Goal: Task Accomplishment & Management: Manage account settings

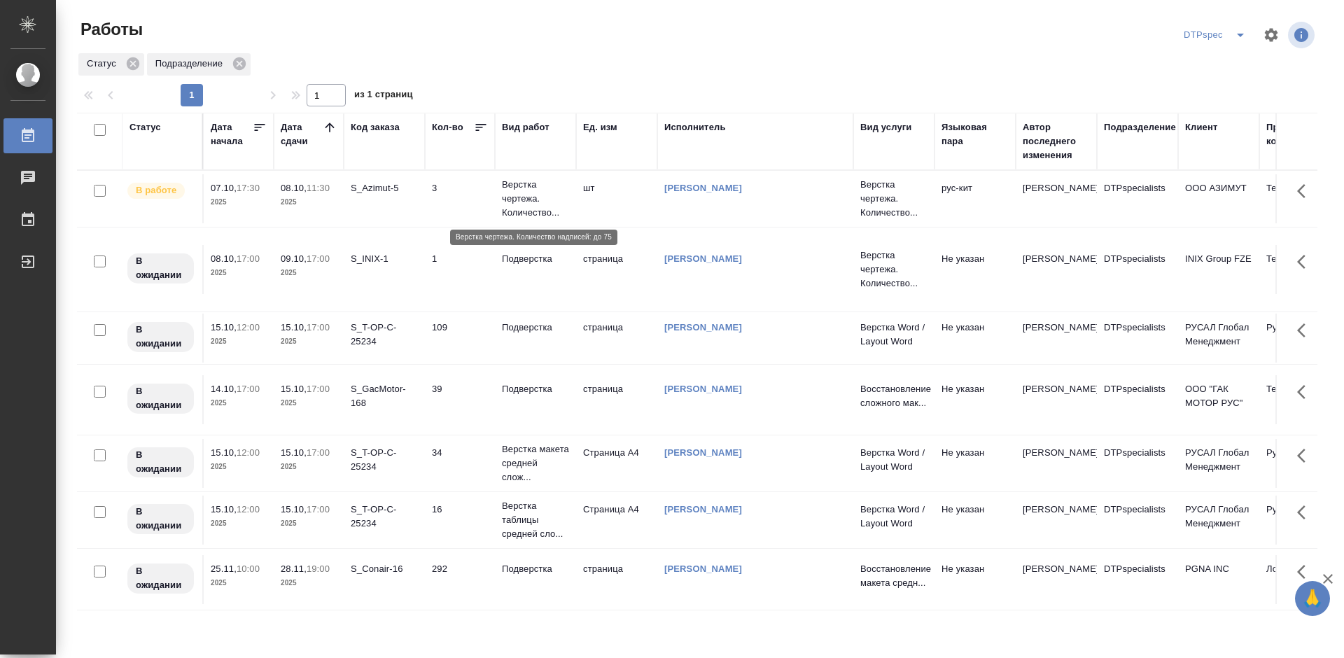
click at [512, 195] on p "Верстка чертежа. Количество..." at bounding box center [535, 199] width 67 height 42
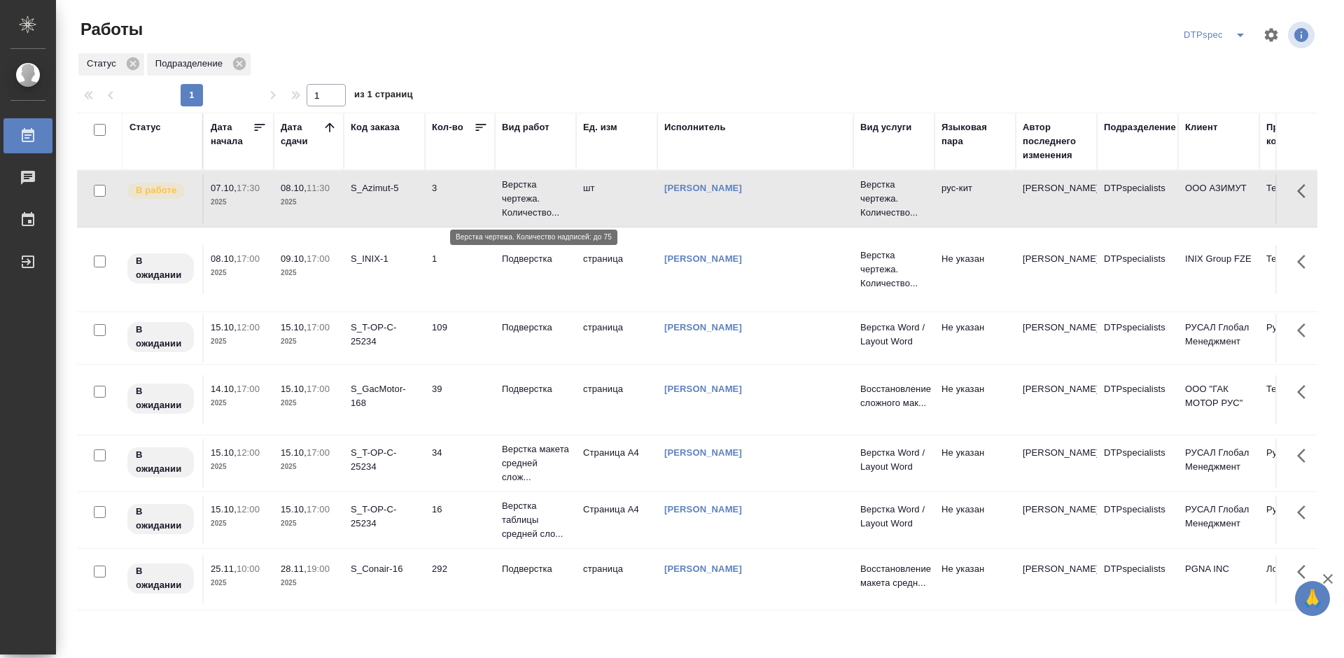
click at [512, 195] on p "Верстка чертежа. Количество..." at bounding box center [535, 199] width 67 height 42
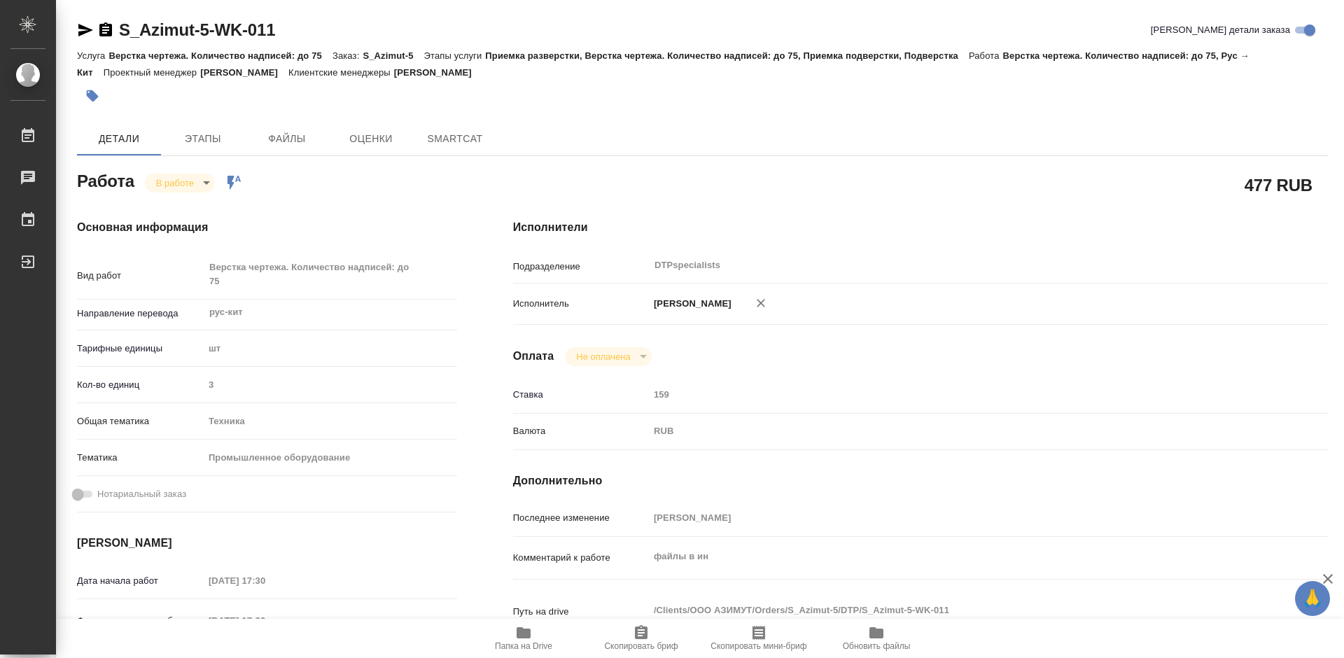
type textarea "x"
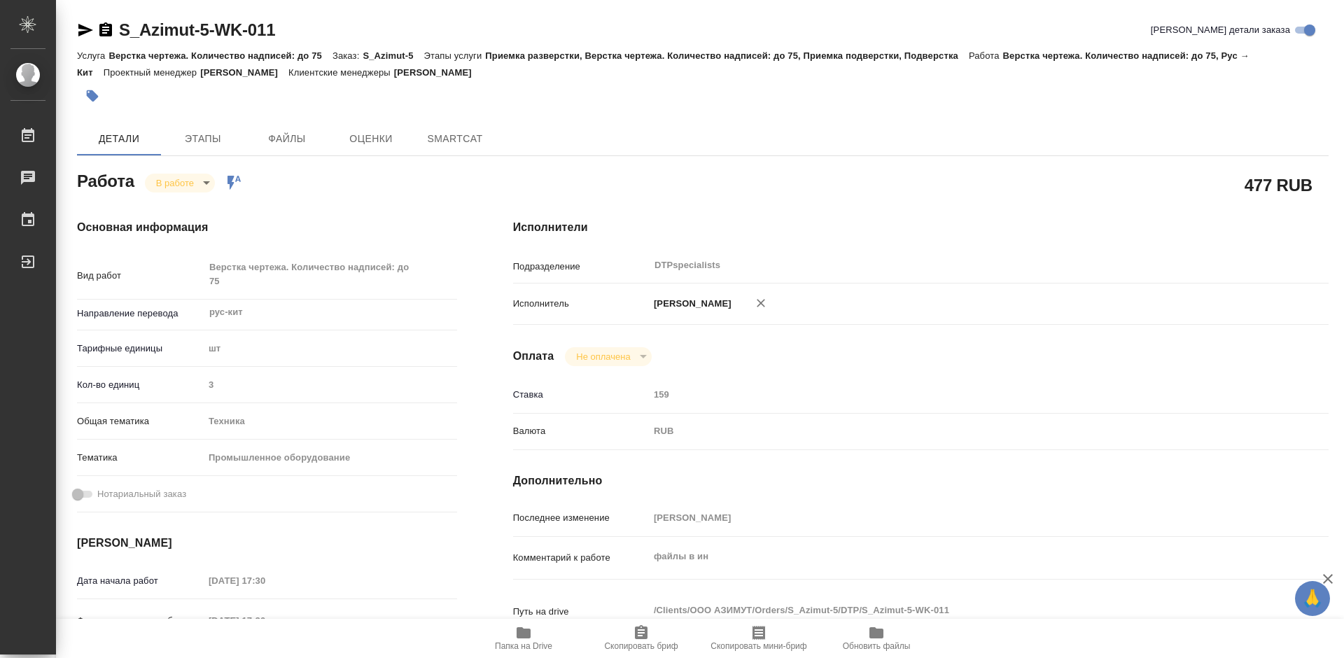
type textarea "x"
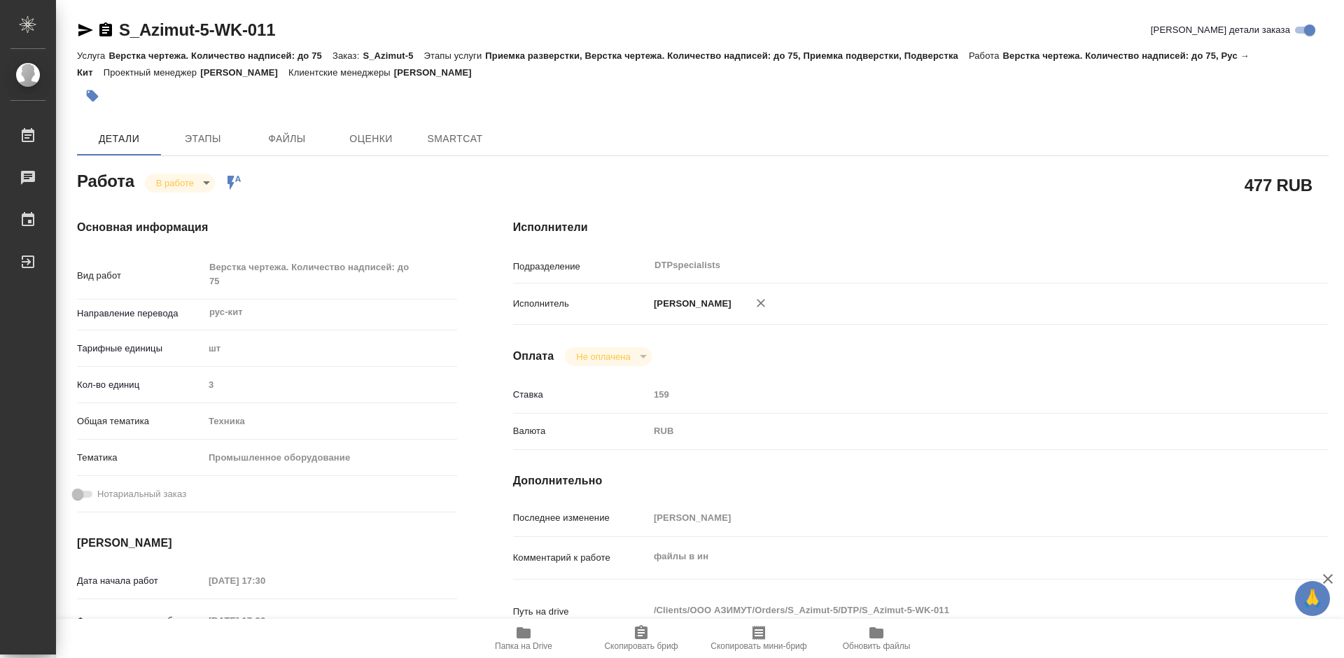
type textarea "x"
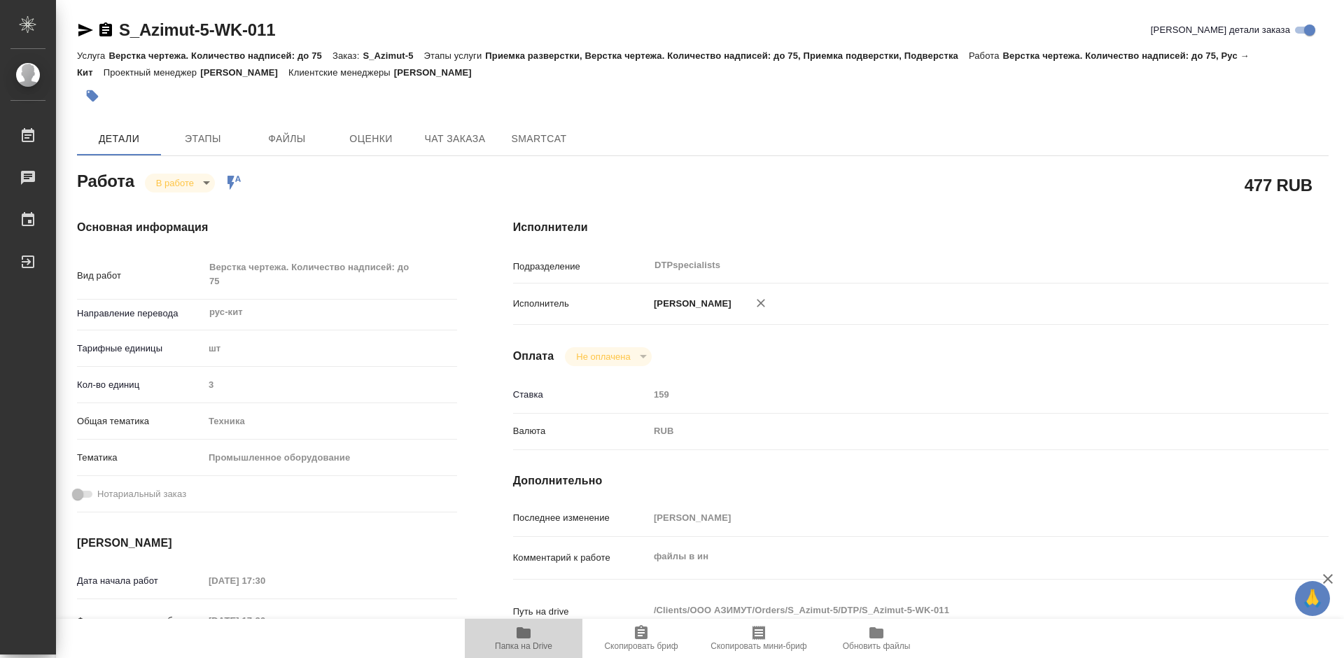
click at [513, 645] on span "Папка на Drive" at bounding box center [523, 646] width 57 height 10
type textarea "x"
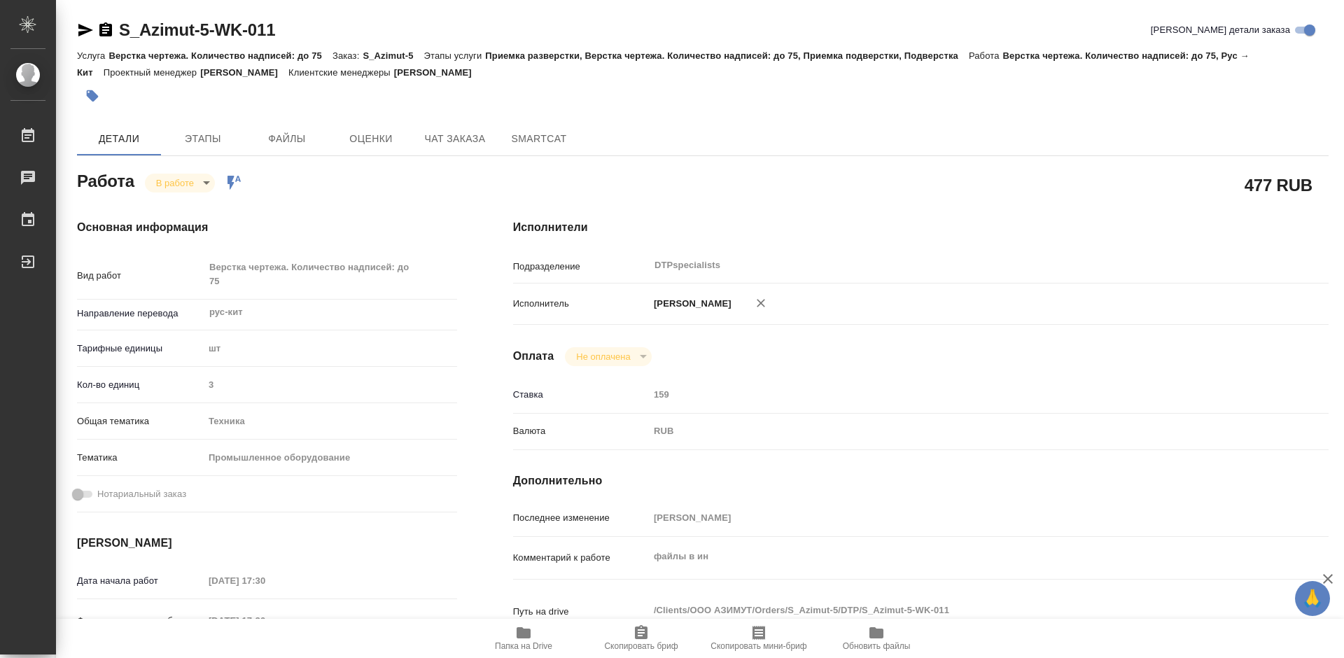
type textarea "x"
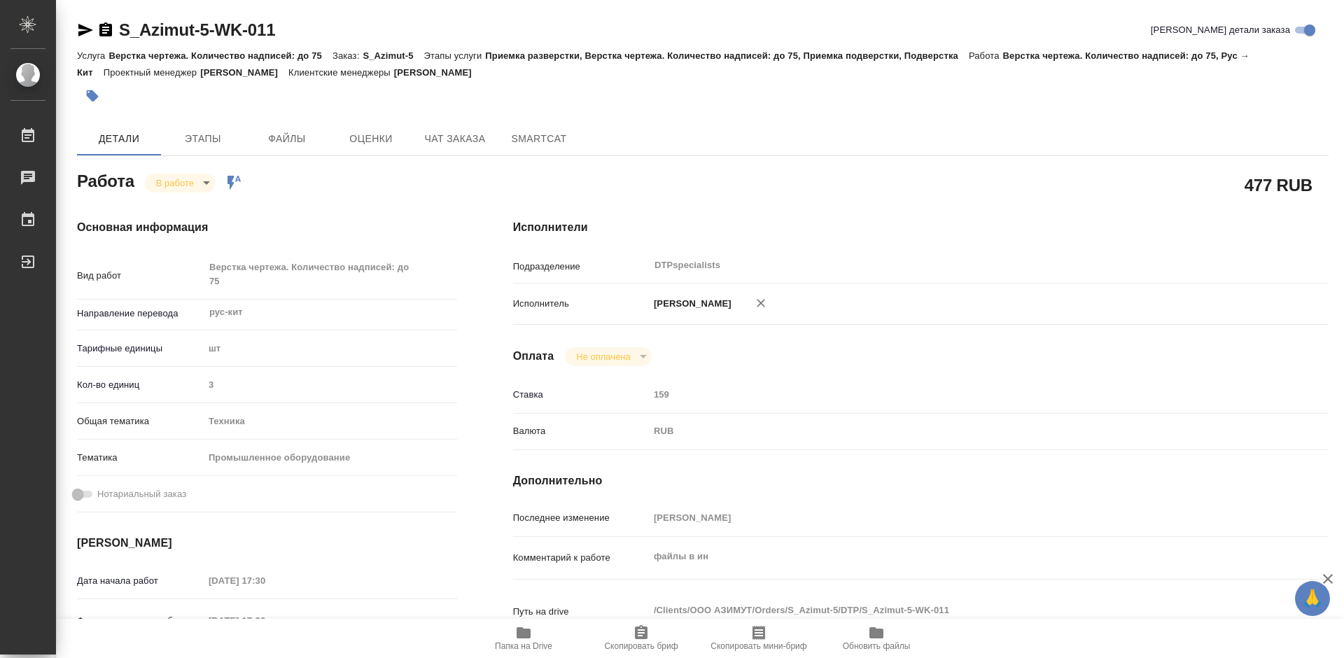
type textarea "x"
click at [167, 180] on body "🙏 .cls-1 fill:#fff; AWATERA Работы 0 Чаты График Выйти S_Azimut-5-WK-011 Кратко…" at bounding box center [672, 329] width 1344 height 658
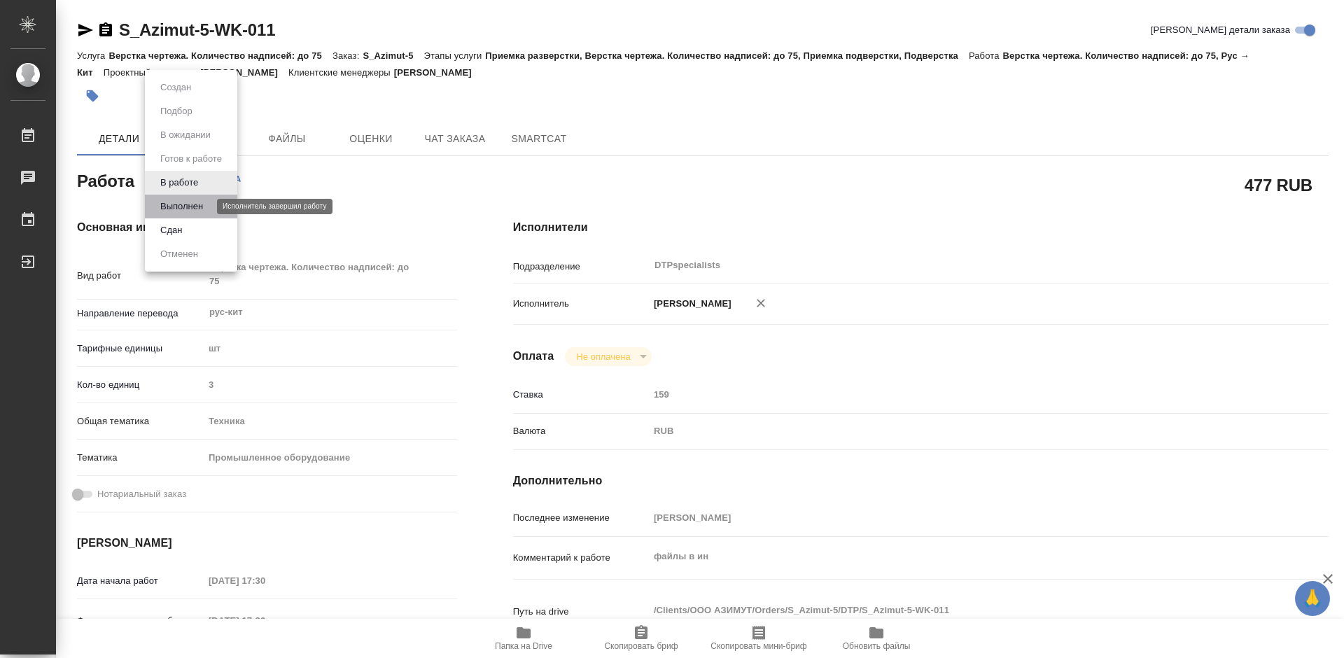
click at [171, 204] on button "Выполнен" at bounding box center [181, 206] width 51 height 15
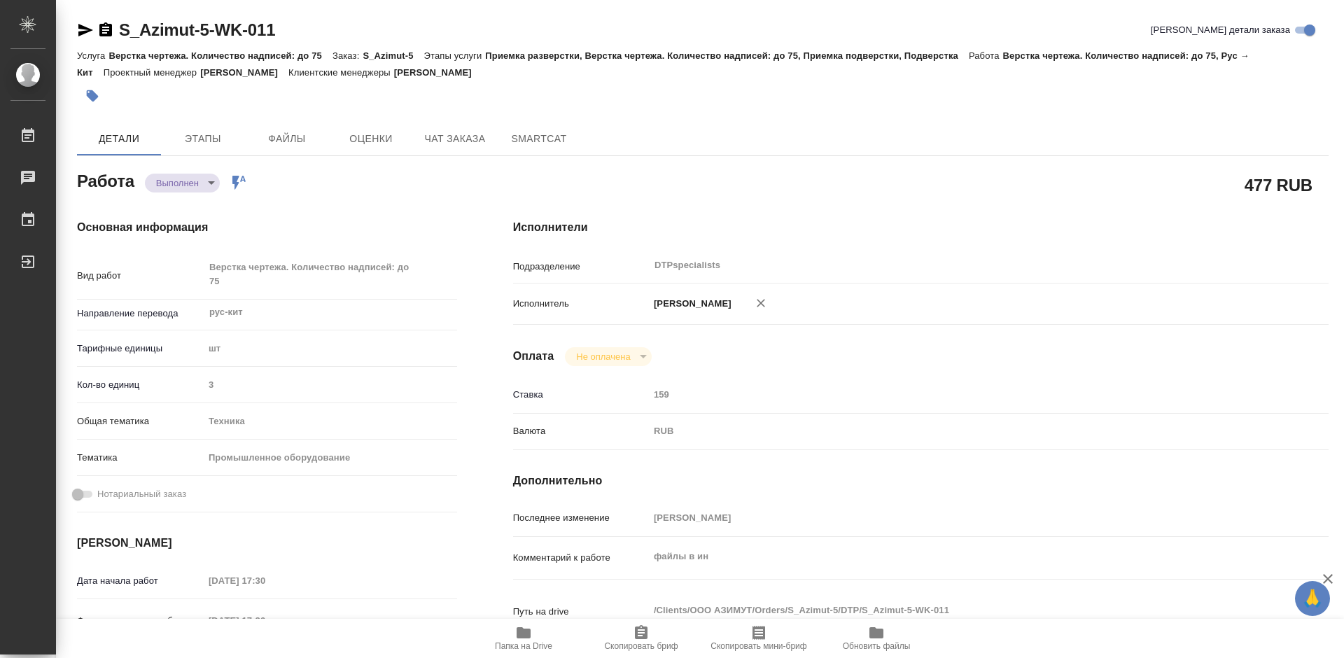
type textarea "x"
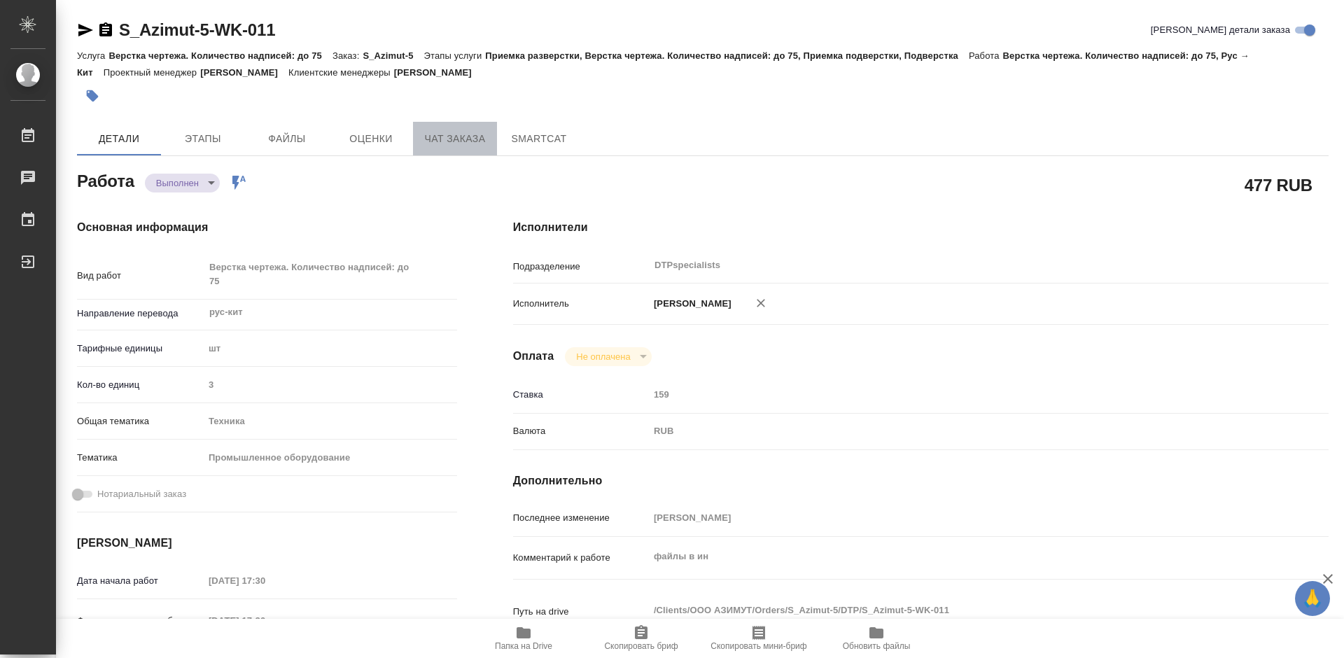
click at [470, 143] on span "Чат заказа" at bounding box center [454, 138] width 67 height 17
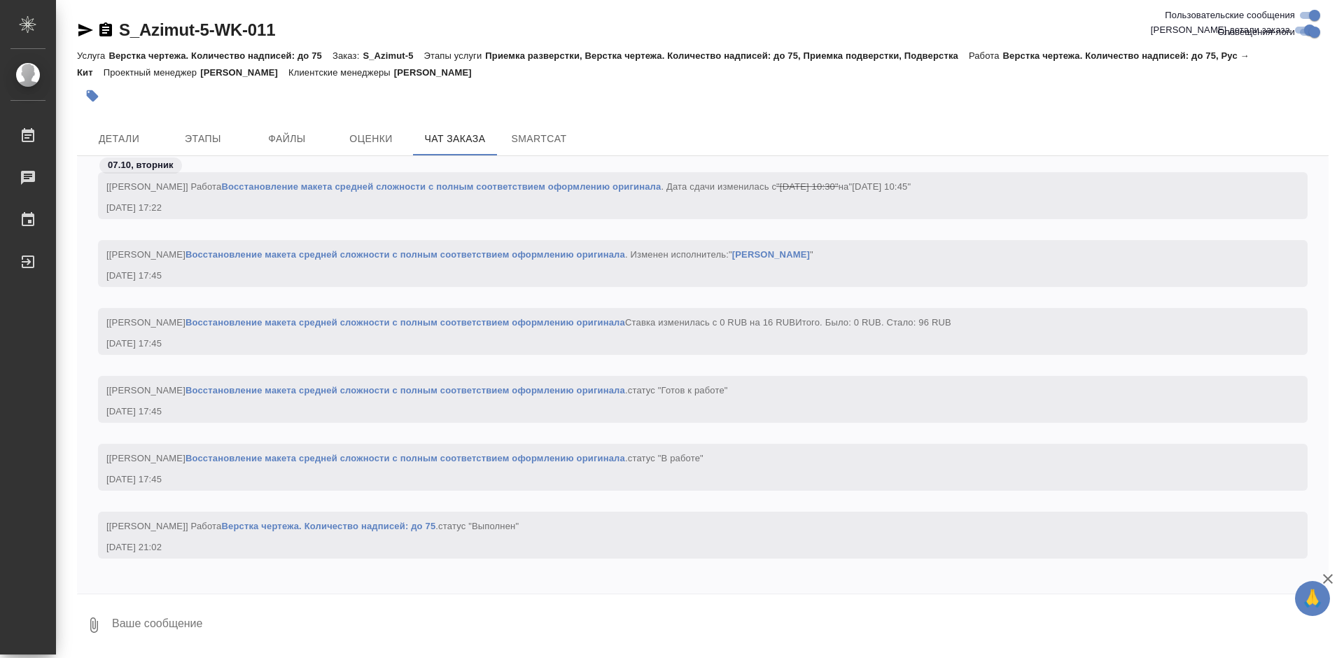
scroll to position [3399, 0]
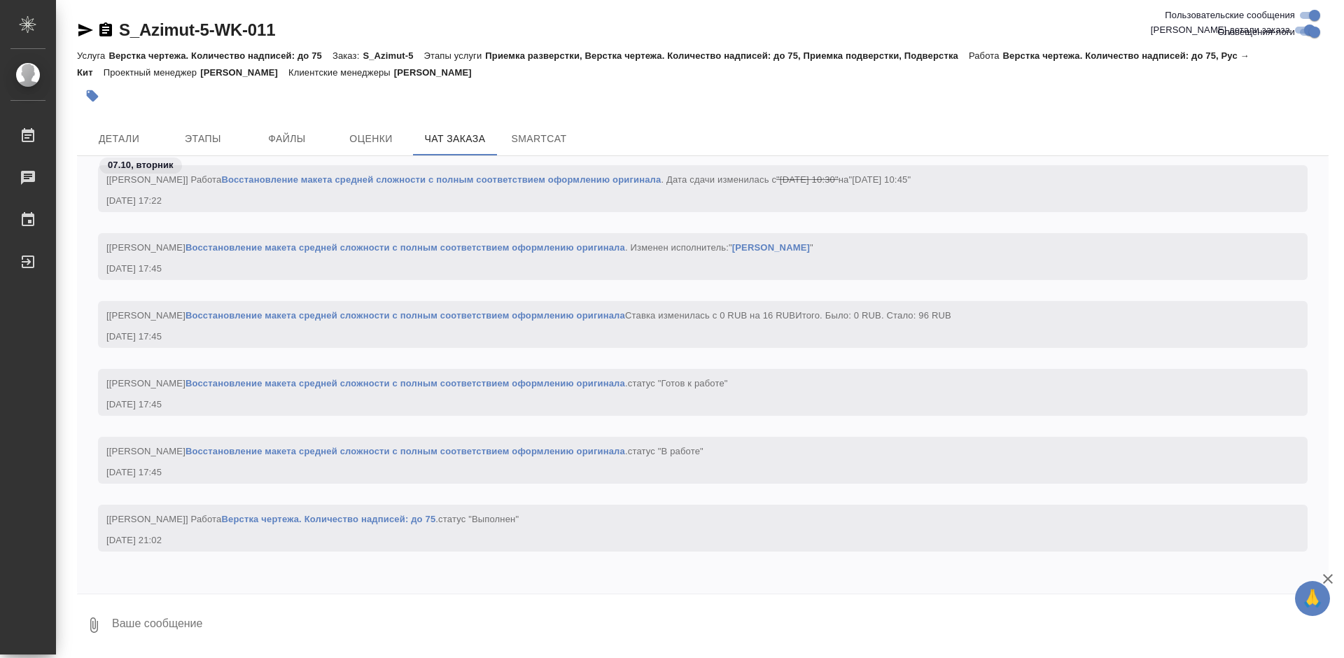
click at [447, 450] on link "Восстановление макета средней сложности с полным соответствием оформлению ориги…" at bounding box center [404, 451] width 439 height 10
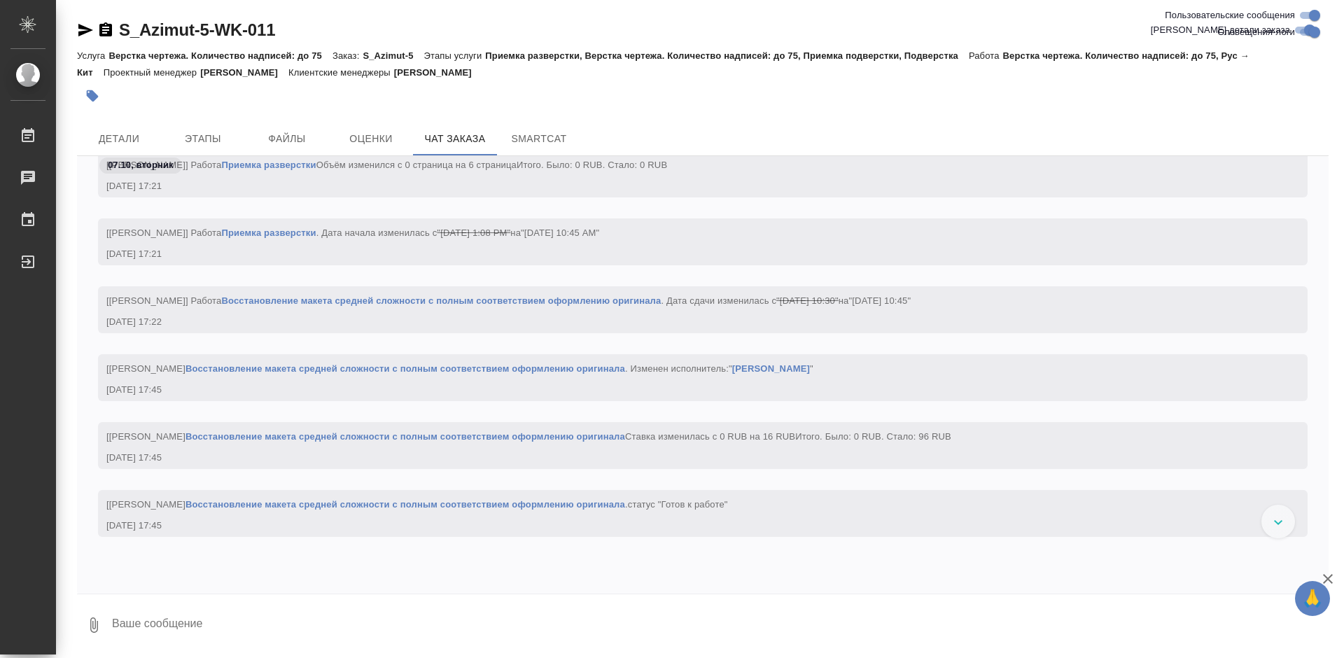
scroll to position [3119, 0]
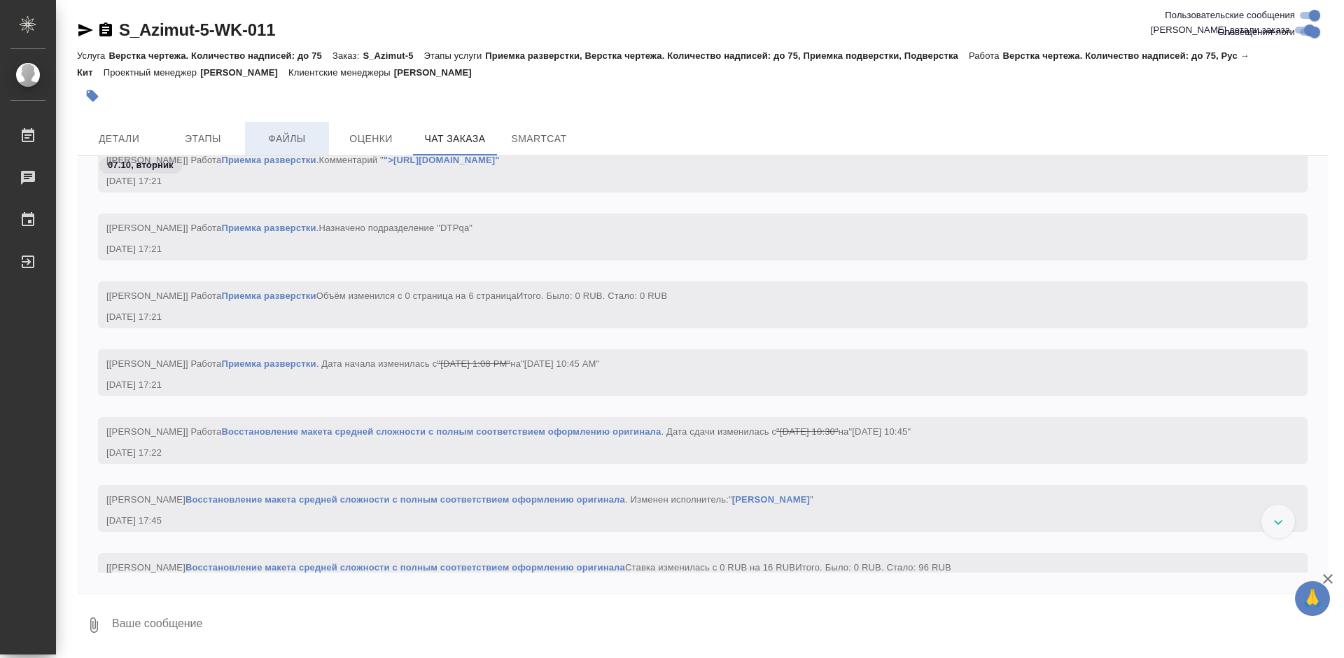
click at [293, 136] on span "Файлы" at bounding box center [286, 138] width 67 height 17
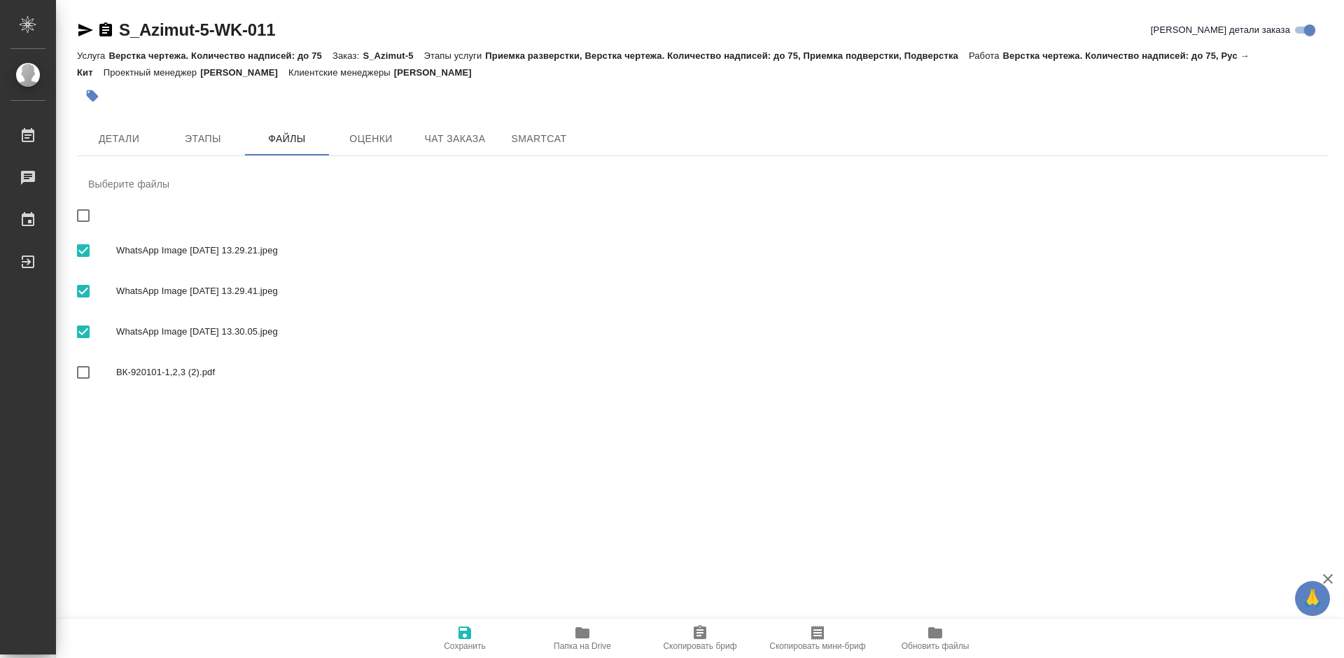
click at [151, 374] on span "ВК-920101-1,2,3 (2).pdf" at bounding box center [716, 372] width 1201 height 14
checkbox input "true"
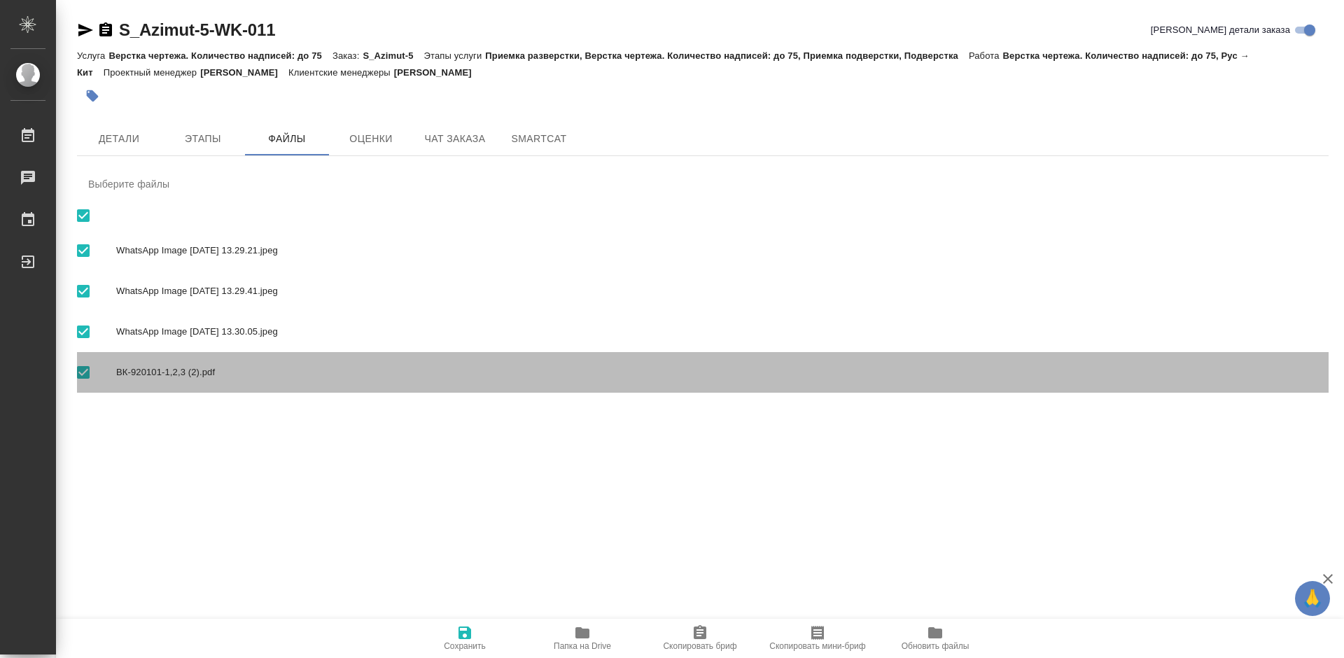
click at [119, 367] on span "ВК-920101-1,2,3 (2).pdf" at bounding box center [716, 372] width 1201 height 14
checkbox input "false"
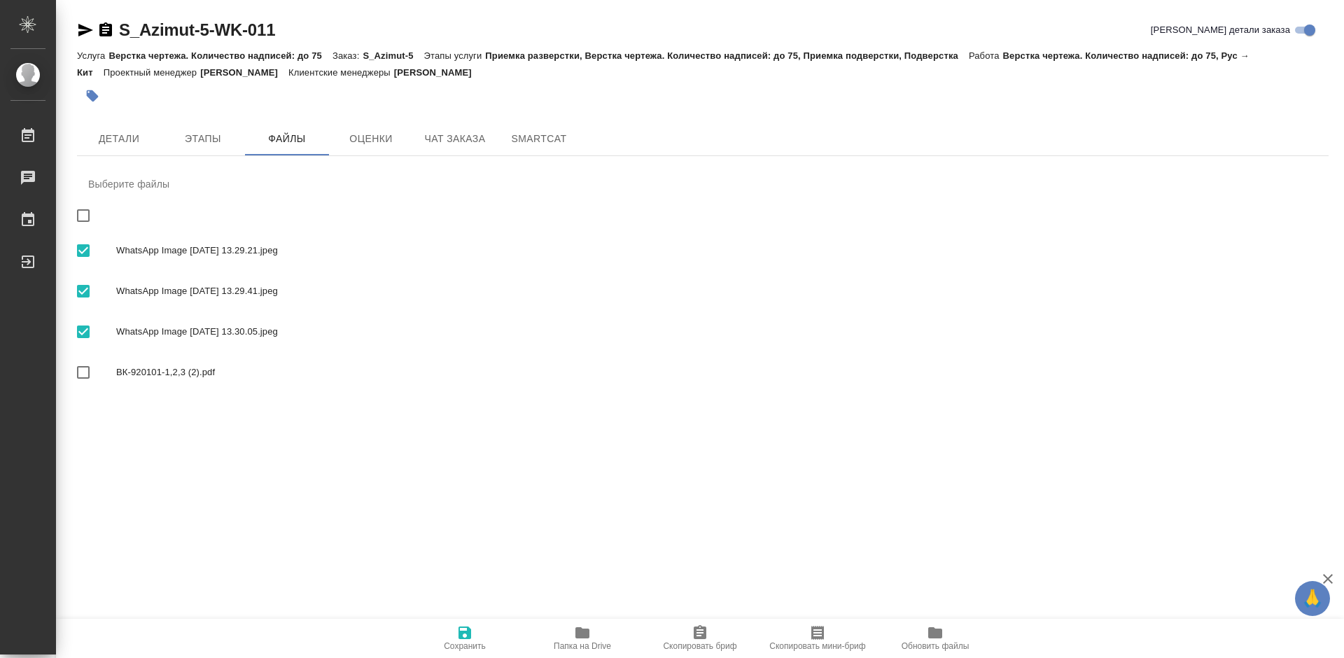
click at [118, 367] on span "ВК-920101-1,2,3 (2).pdf" at bounding box center [716, 372] width 1201 height 14
checkbox input "true"
click at [99, 437] on div ".cls-1 fill:#fff; AWATERA Работы 0 Чаты График Выйти S_Azimut-5-WK-011 Кратко д…" at bounding box center [672, 329] width 1344 height 658
click at [457, 631] on icon "button" at bounding box center [464, 632] width 17 height 17
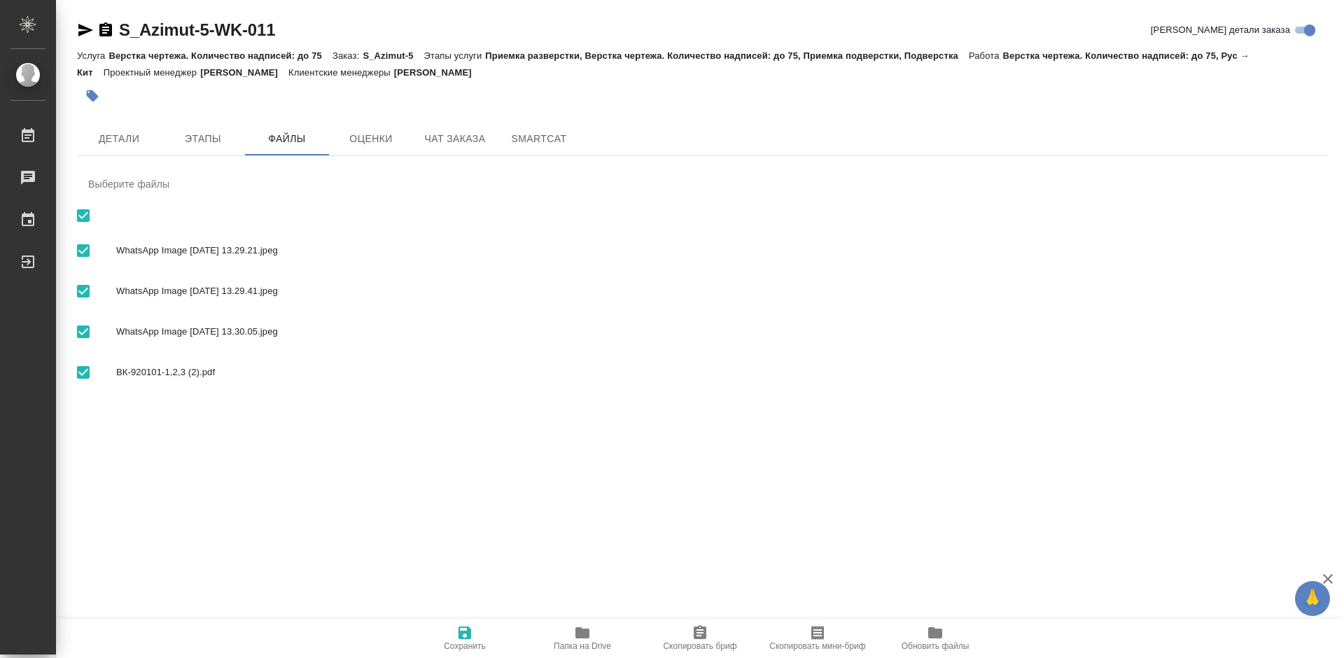
click at [111, 368] on div at bounding box center [96, 372] width 39 height 29
checkbox input "false"
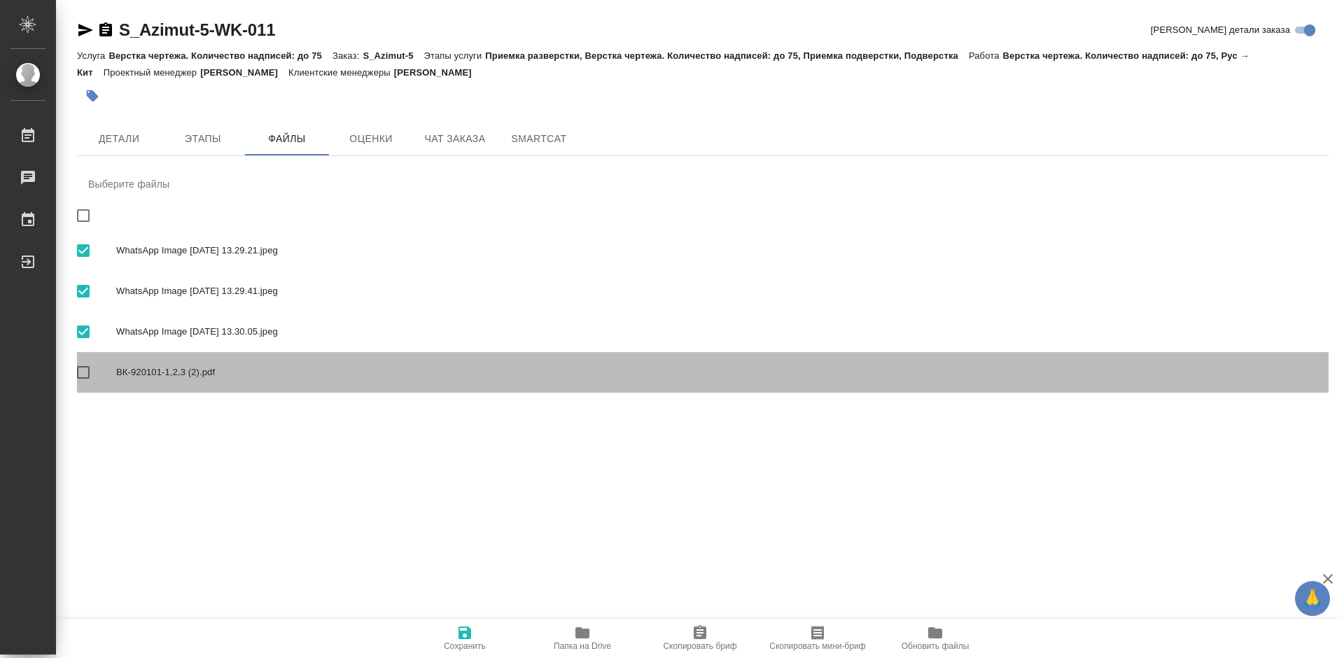
click at [111, 368] on div at bounding box center [96, 372] width 39 height 29
checkbox input "true"
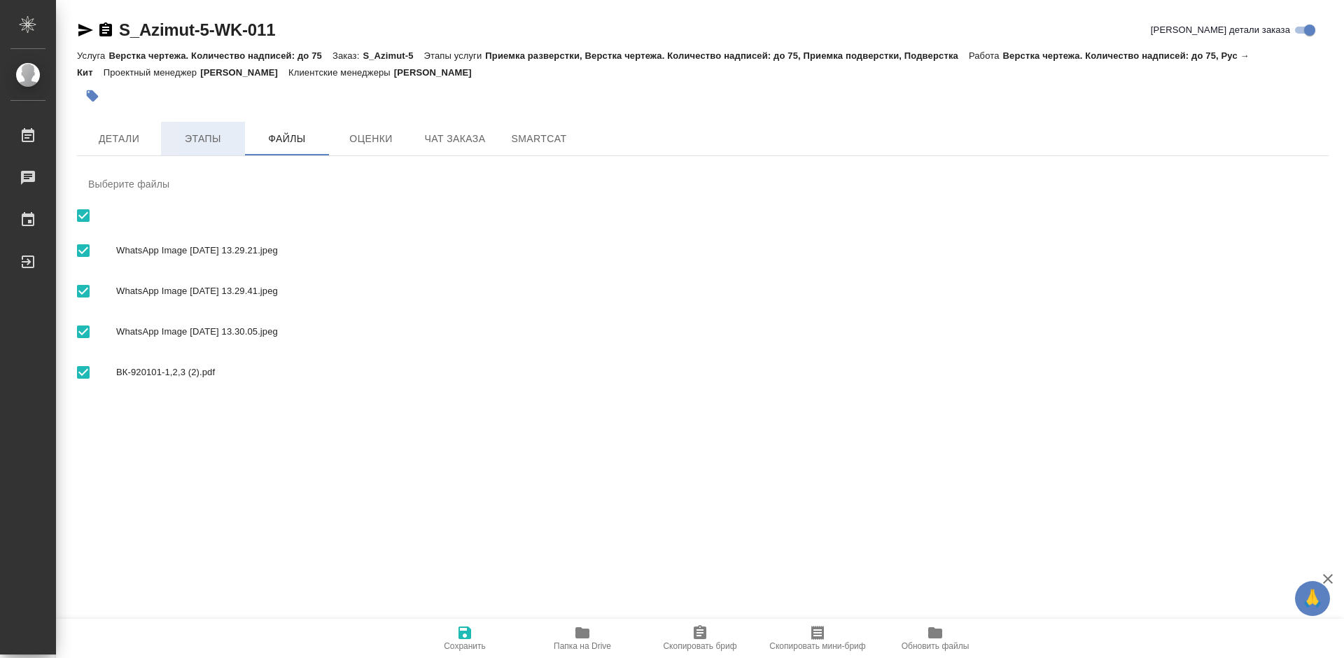
click at [198, 140] on span "Этапы" at bounding box center [202, 138] width 67 height 17
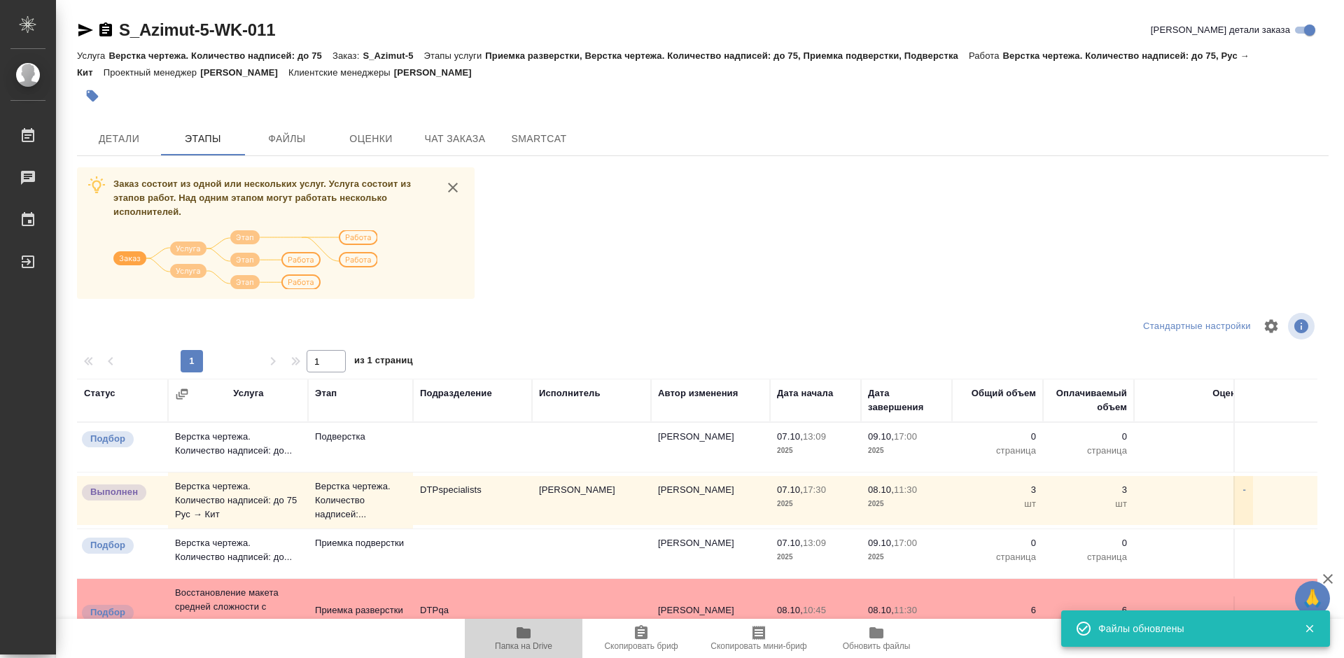
click at [537, 636] on span "Папка на Drive" at bounding box center [523, 637] width 101 height 27
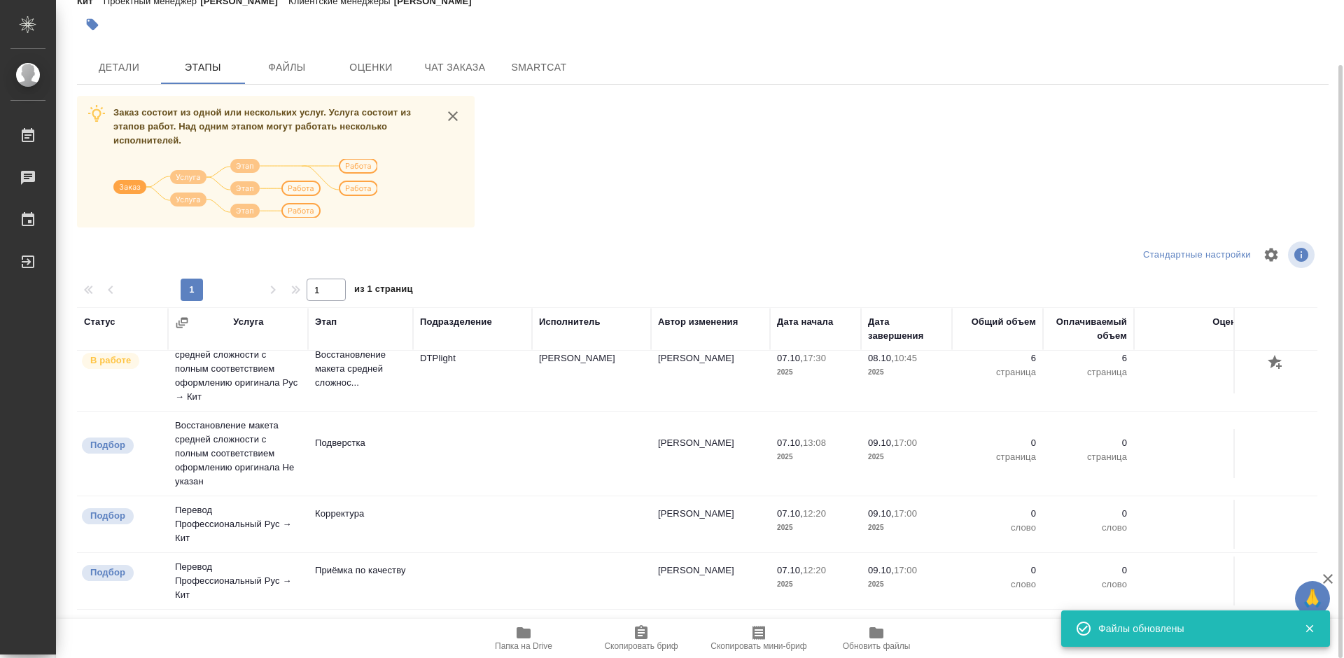
scroll to position [280, 0]
